Goal: Information Seeking & Learning: Learn about a topic

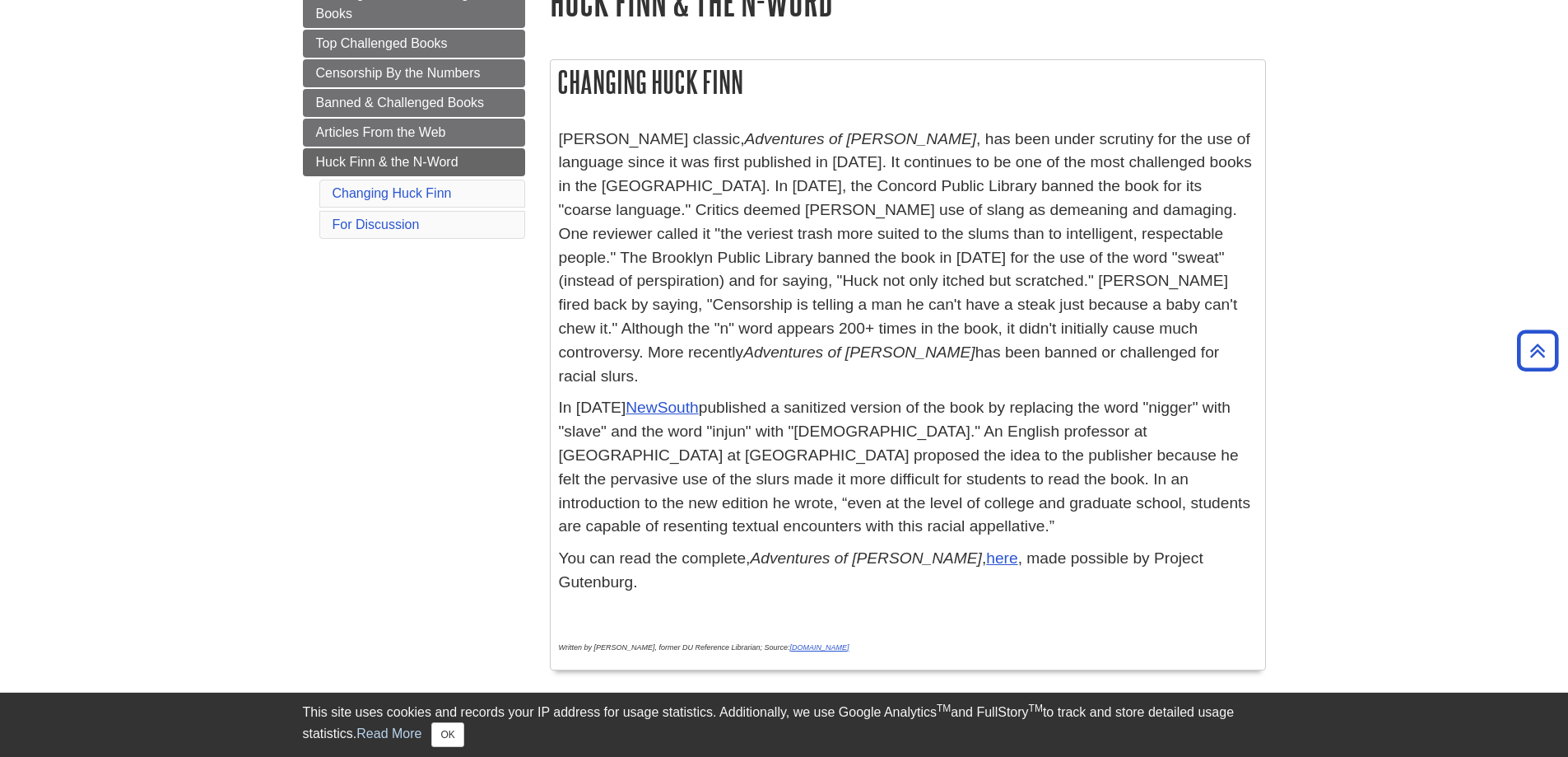
scroll to position [247, 0]
click at [765, 225] on p "Mark Twain's classic, Adventures of Huckleberry Finn , has been under scrutiny …" at bounding box center [908, 259] width 698 height 261
click at [825, 273] on p "Mark Twain's classic, Adventures of Huckleberry Finn , has been under scrutiny …" at bounding box center [908, 259] width 698 height 261
drag, startPoint x: 1341, startPoint y: 289, endPoint x: 773, endPoint y: 98, distance: 599.3
click at [790, 98] on h2 "Changing Huck Finn" at bounding box center [908, 82] width 715 height 44
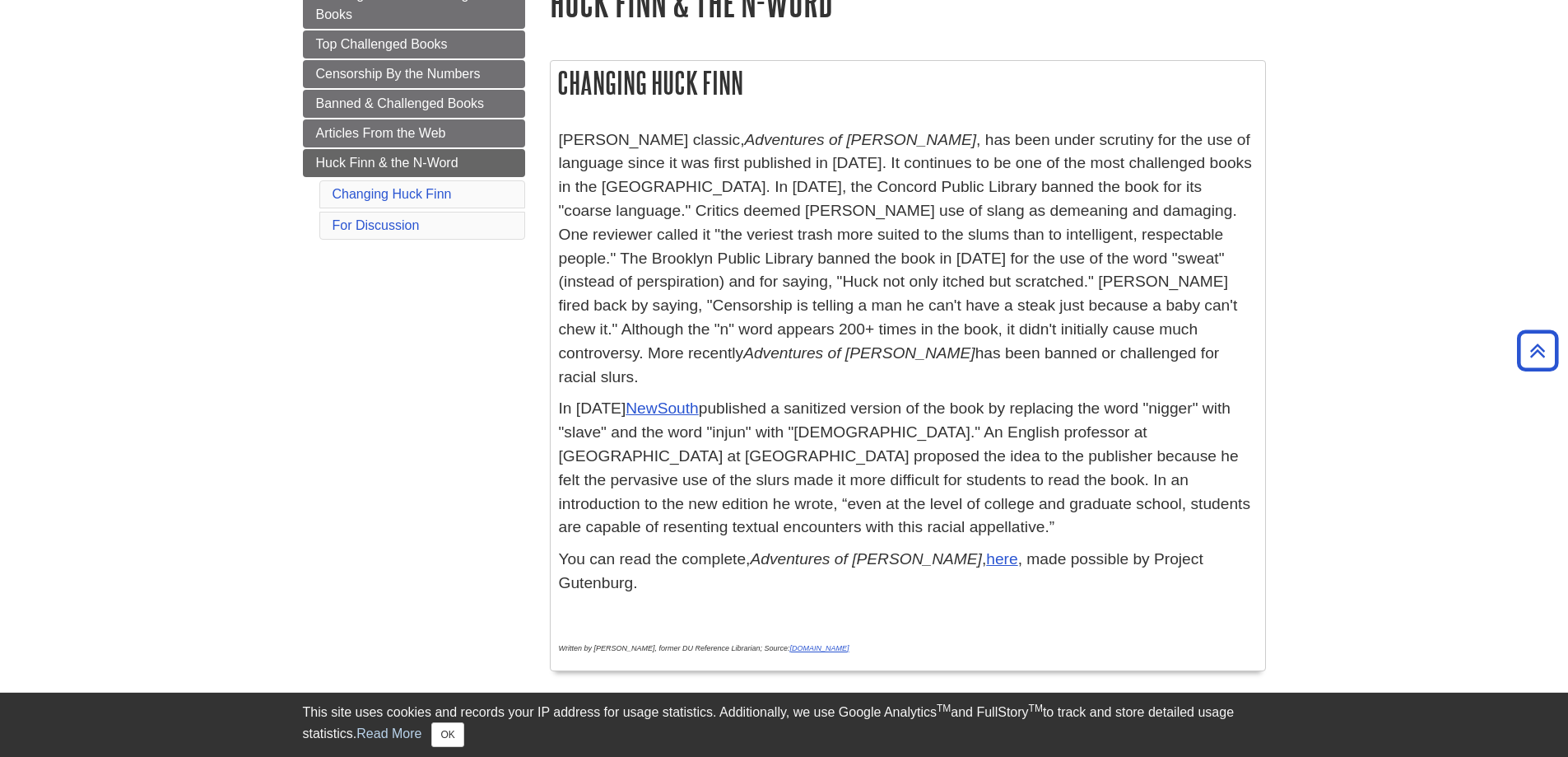
click at [190, 338] on body "Library Chat This site uses cookies and records your IP address for usage stati…" at bounding box center [784, 709] width 1568 height 1913
click at [265, 474] on body "Library Chat This site uses cookies and records your IP address for usage stati…" at bounding box center [784, 709] width 1568 height 1913
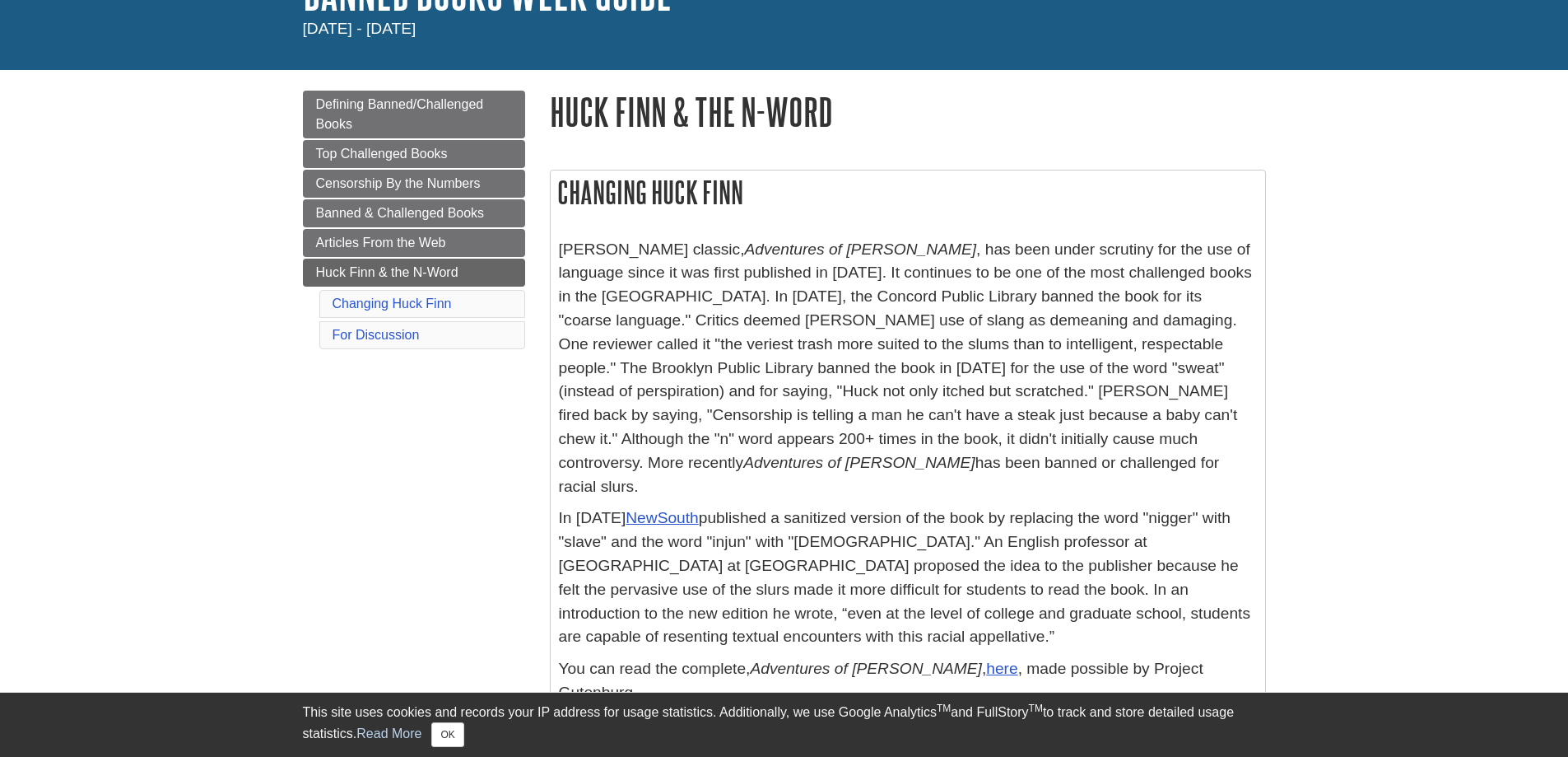
scroll to position [165, 0]
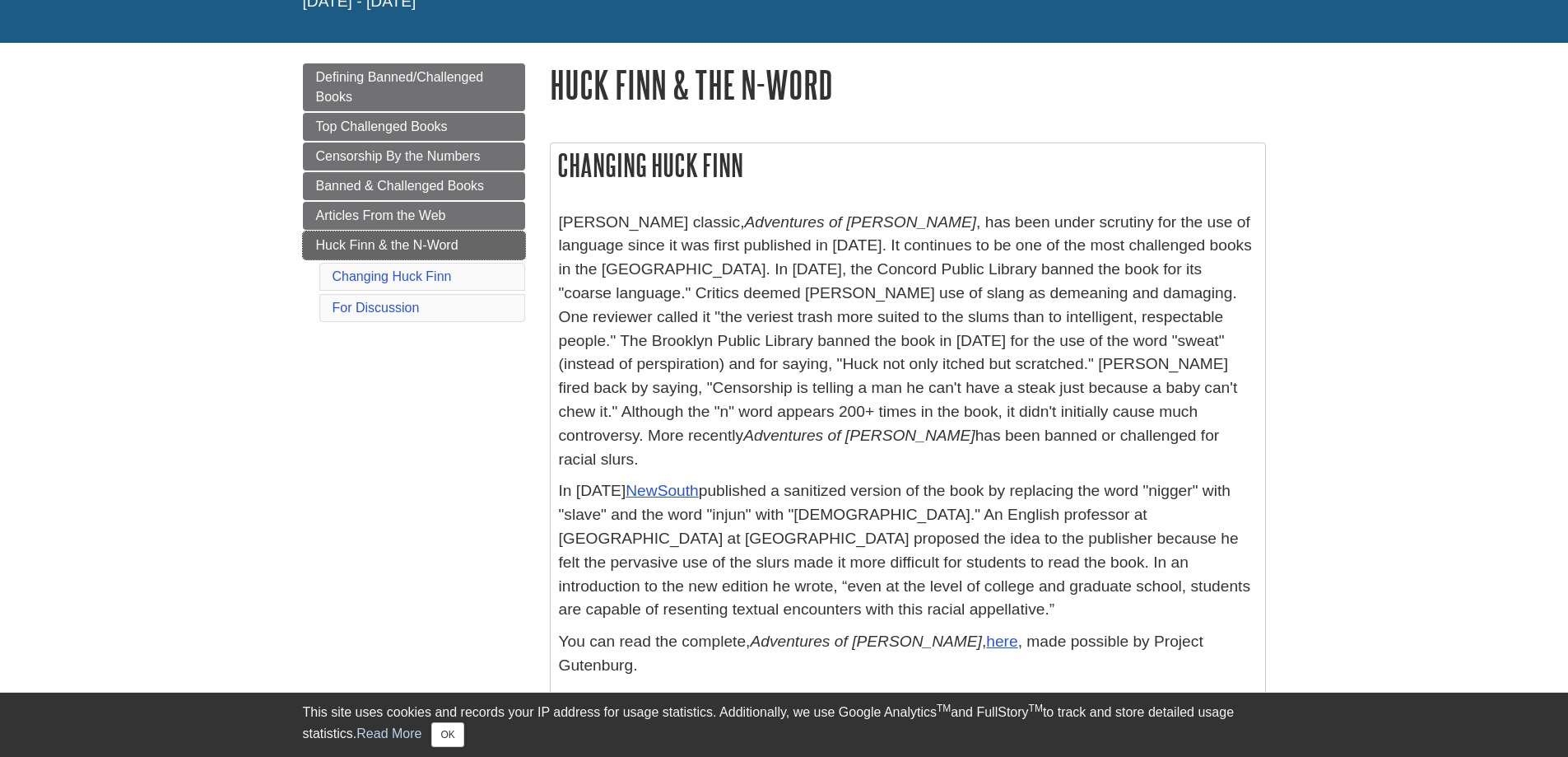
click at [446, 246] on span "Huck Finn & the N-Word" at bounding box center [387, 245] width 142 height 14
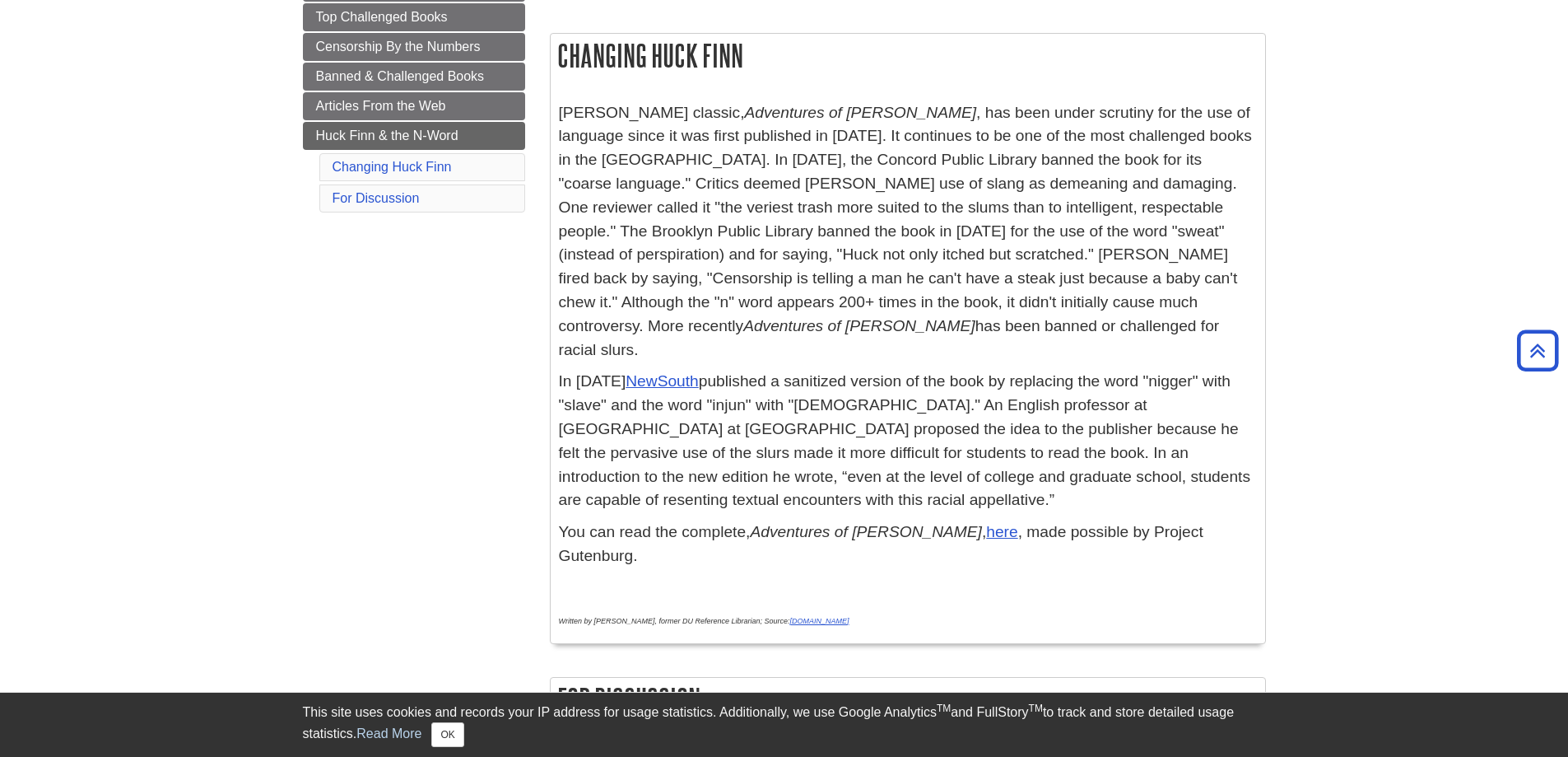
scroll to position [165, 0]
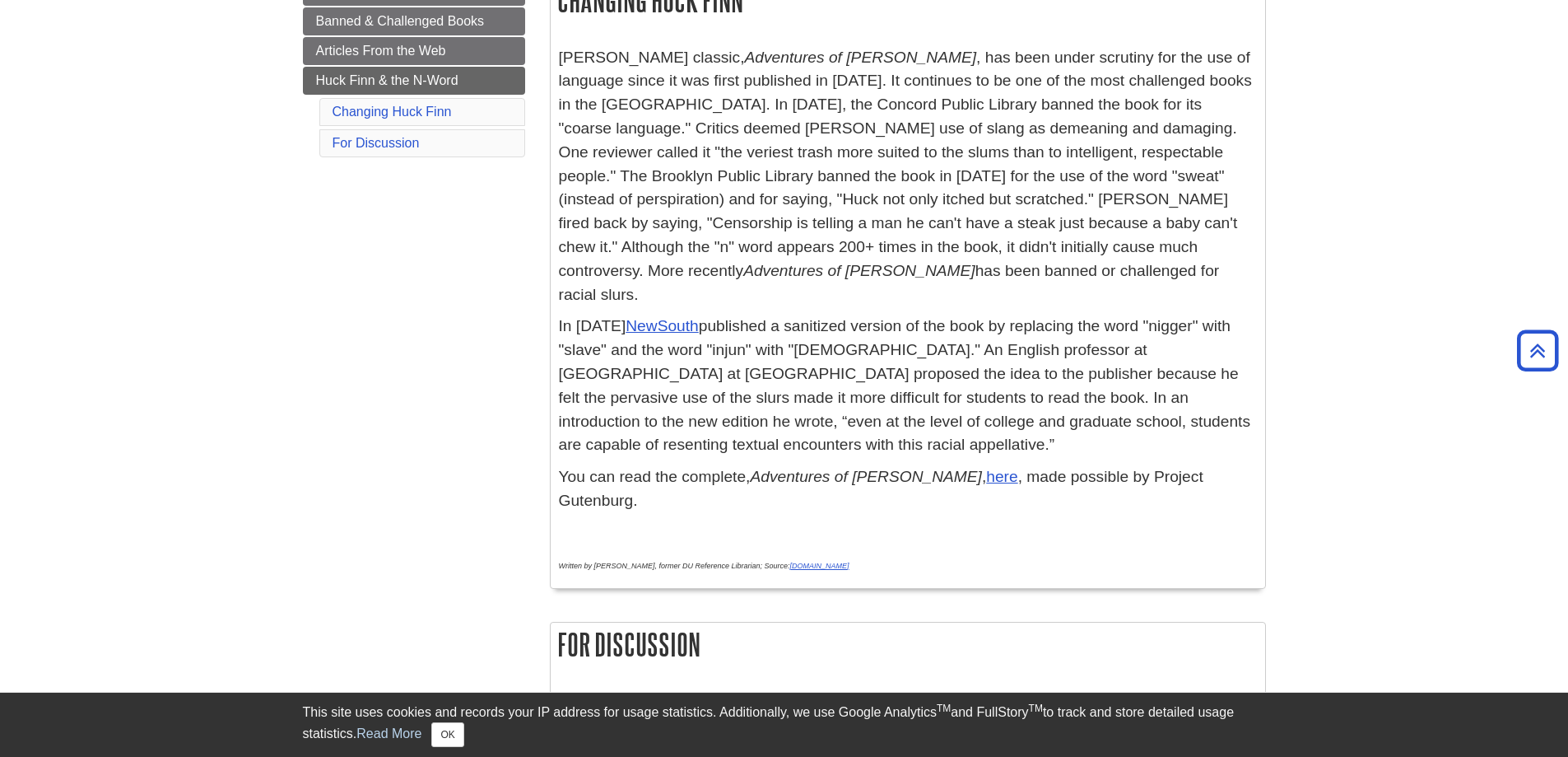
scroll to position [247, 0]
